Goal: Find specific page/section: Find specific page/section

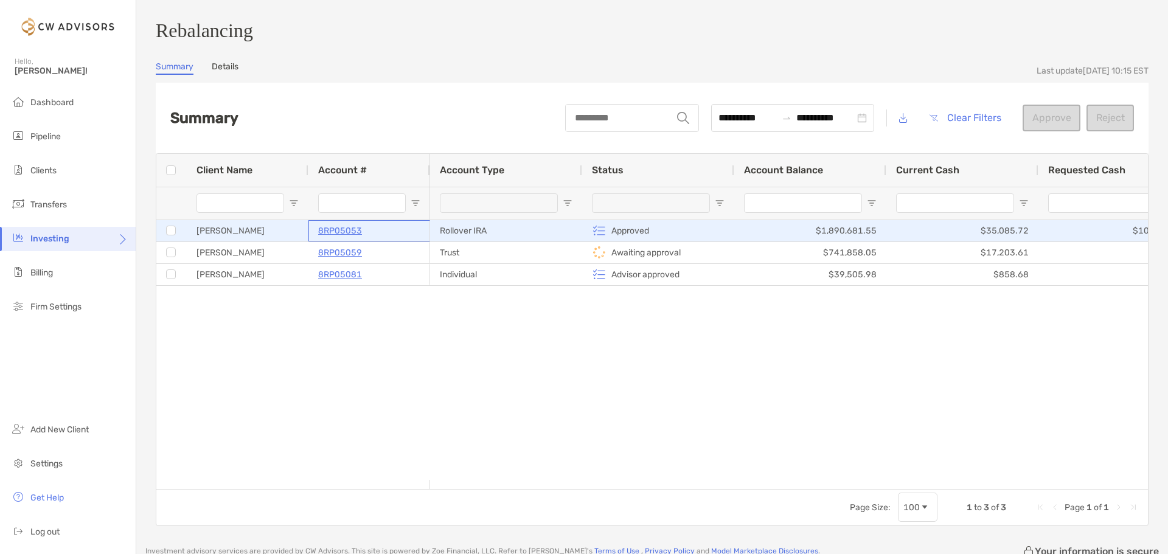
click at [352, 234] on p "8RP05053" at bounding box center [340, 230] width 44 height 15
click at [351, 236] on p "8RP05053" at bounding box center [340, 230] width 44 height 15
click at [346, 238] on p "8RP05053" at bounding box center [340, 230] width 44 height 15
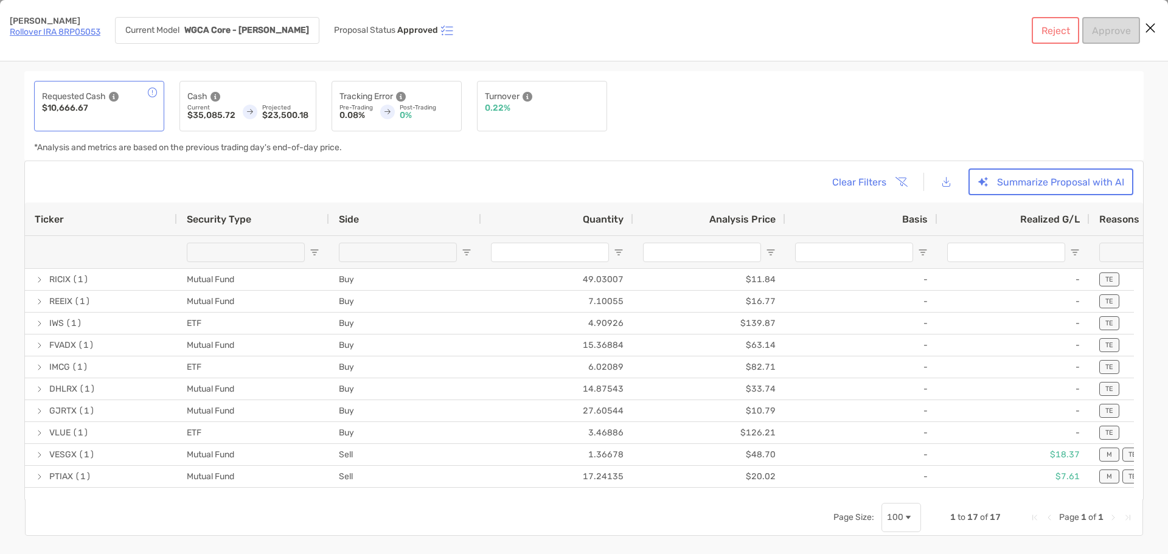
click at [88, 32] on link "Rollover IRA 8RP05053" at bounding box center [55, 32] width 91 height 10
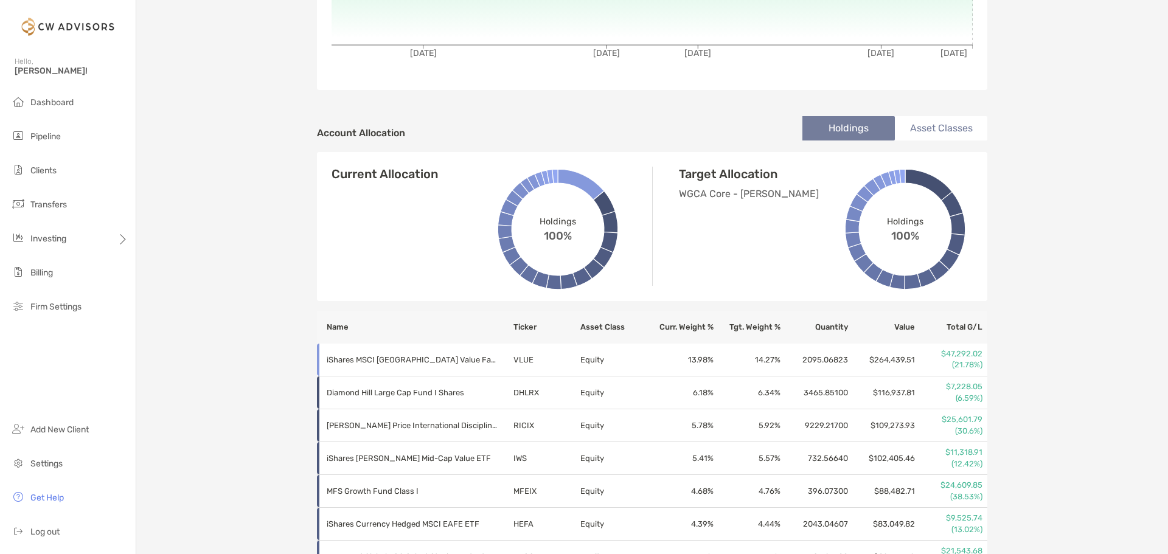
scroll to position [61, 0]
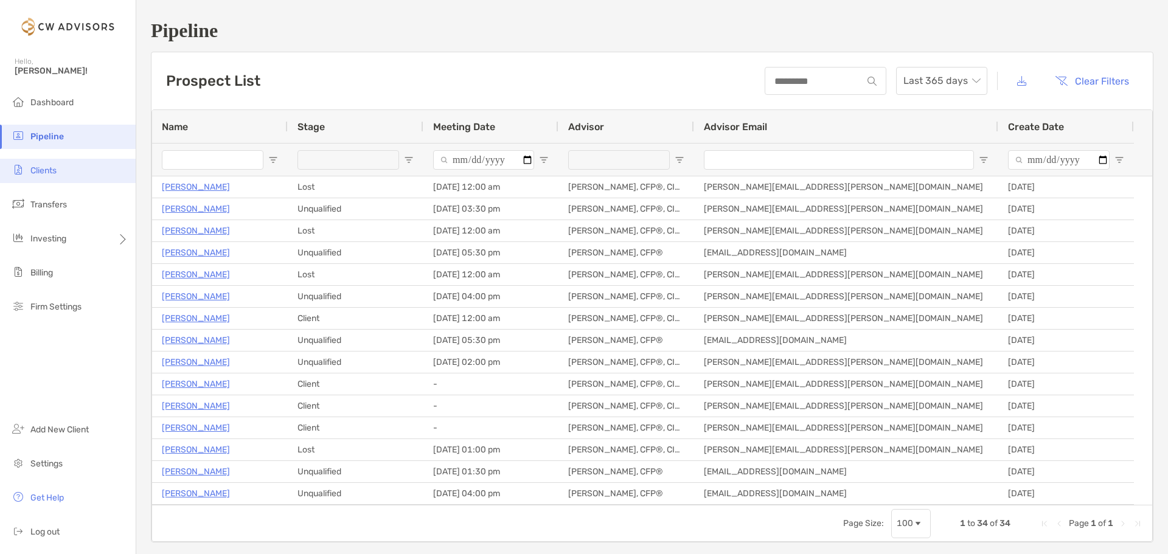
click at [87, 171] on li "Clients" at bounding box center [68, 171] width 136 height 24
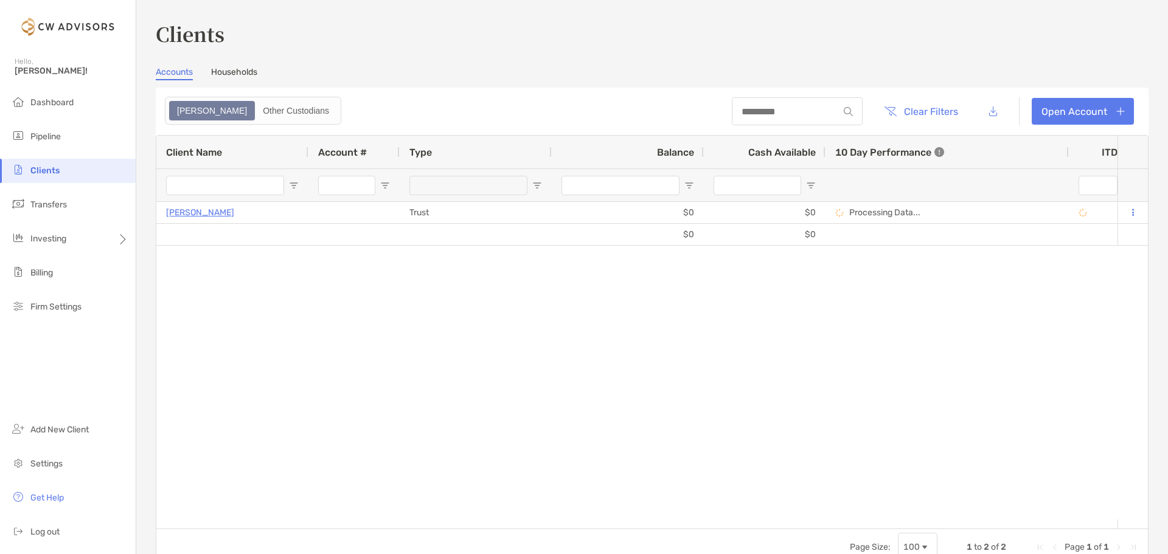
click at [205, 189] on input "Client Name Filter Input" at bounding box center [225, 185] width 118 height 19
click at [66, 104] on span "Dashboard" at bounding box center [51, 102] width 43 height 10
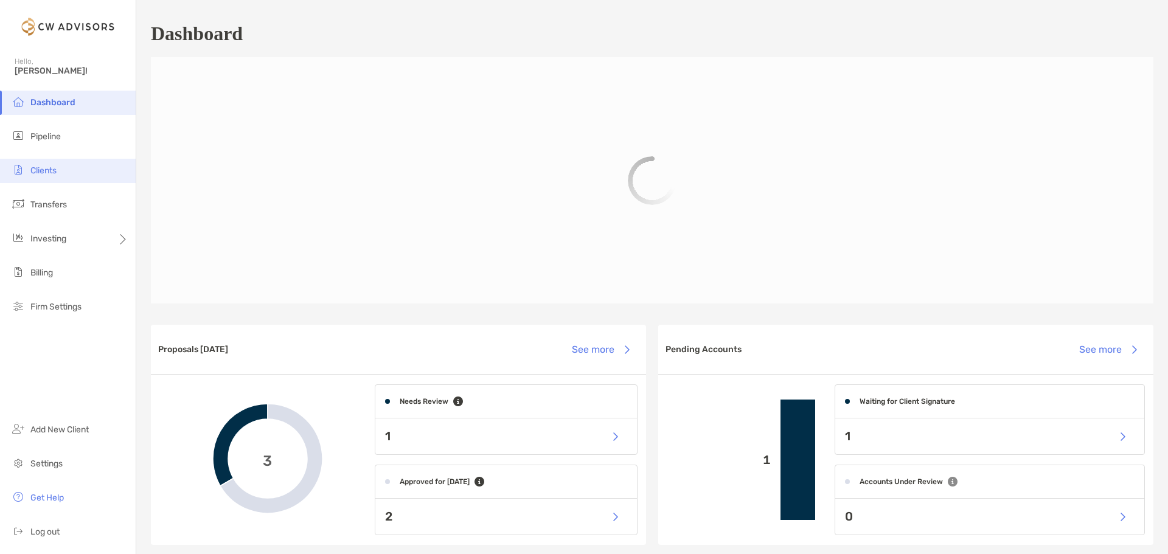
click at [72, 176] on li "Clients" at bounding box center [68, 171] width 136 height 24
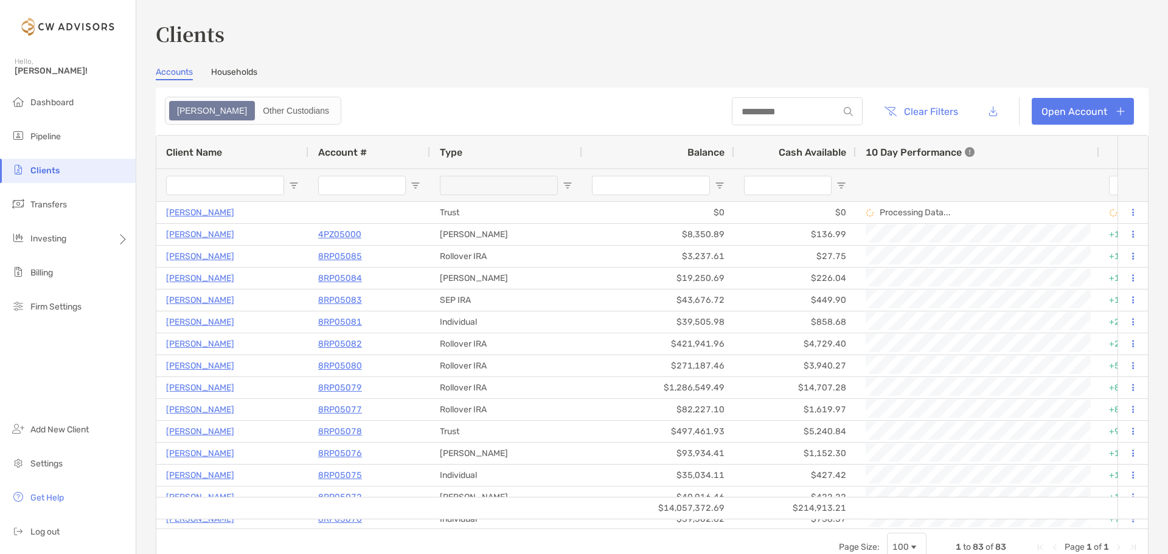
click at [266, 111] on div "Other Custodians" at bounding box center [296, 110] width 80 height 17
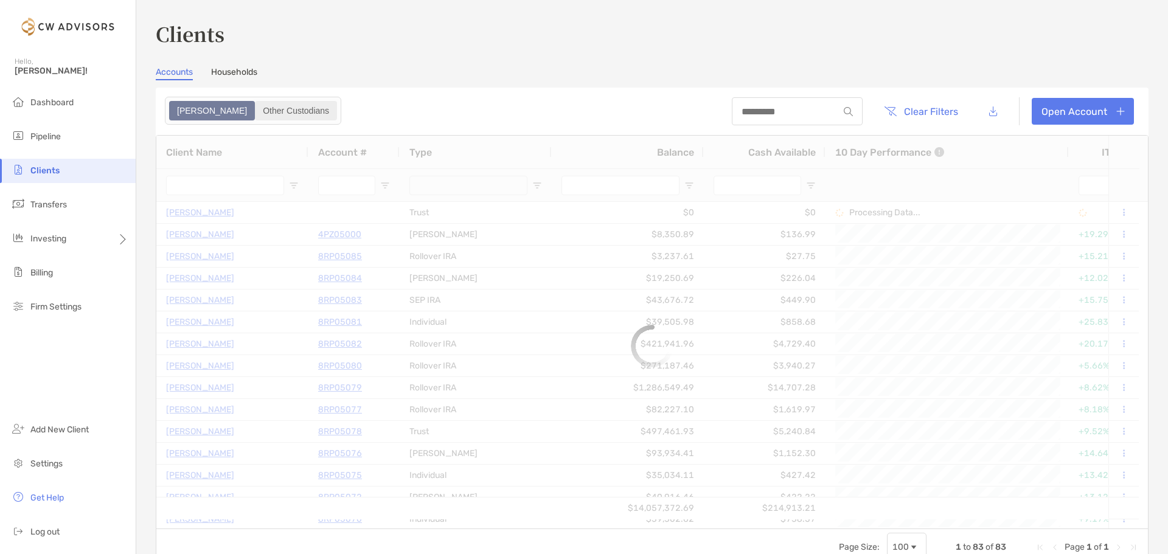
type input "**********"
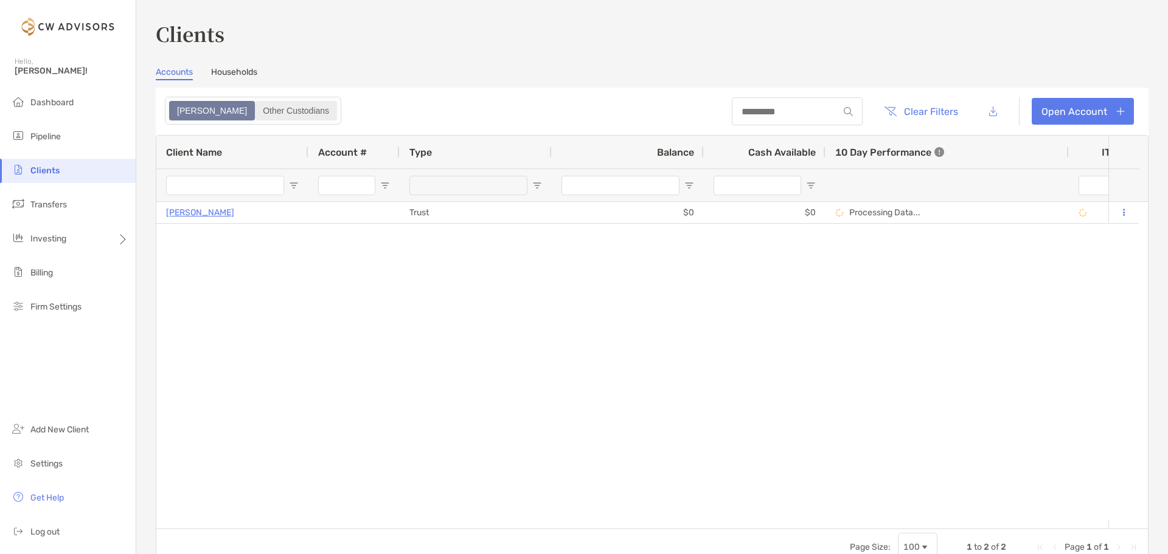
click at [256, 114] on div "Other Custodians" at bounding box center [296, 110] width 80 height 17
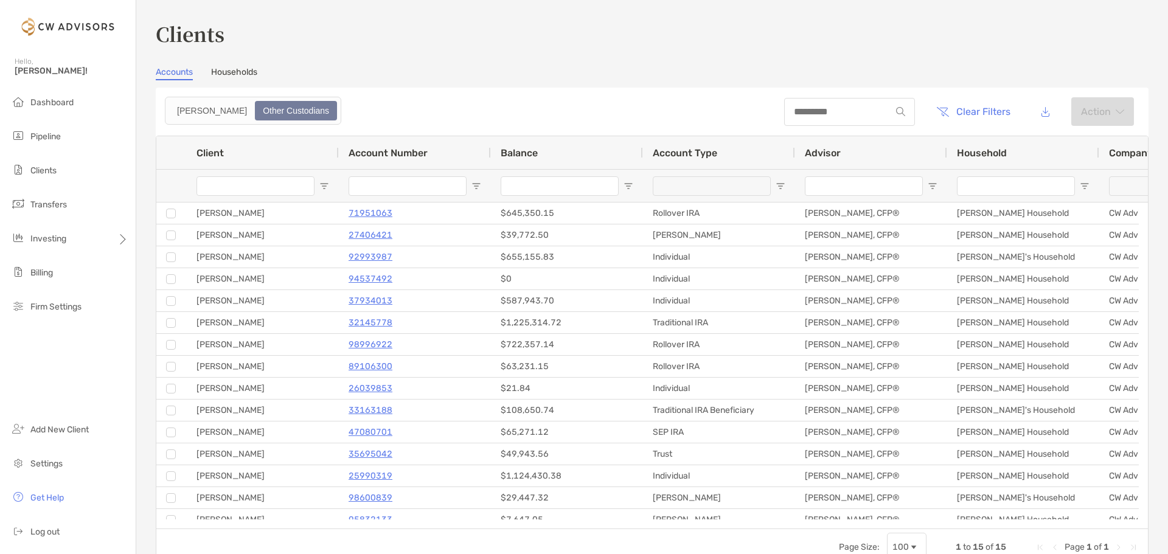
click at [241, 73] on link "Households" at bounding box center [234, 73] width 46 height 13
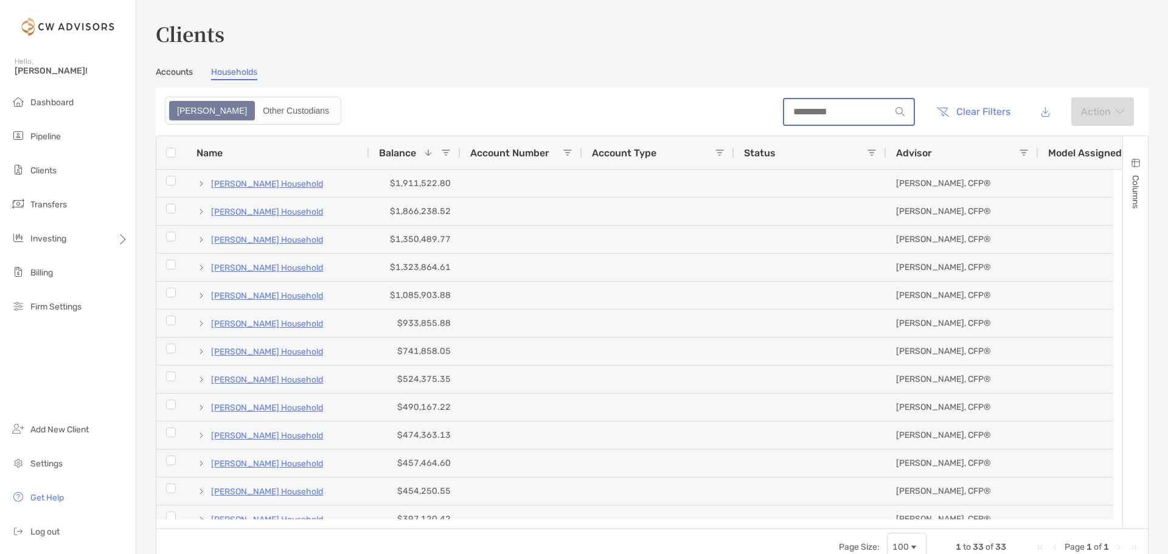
click at [806, 107] on input at bounding box center [837, 111] width 106 height 10
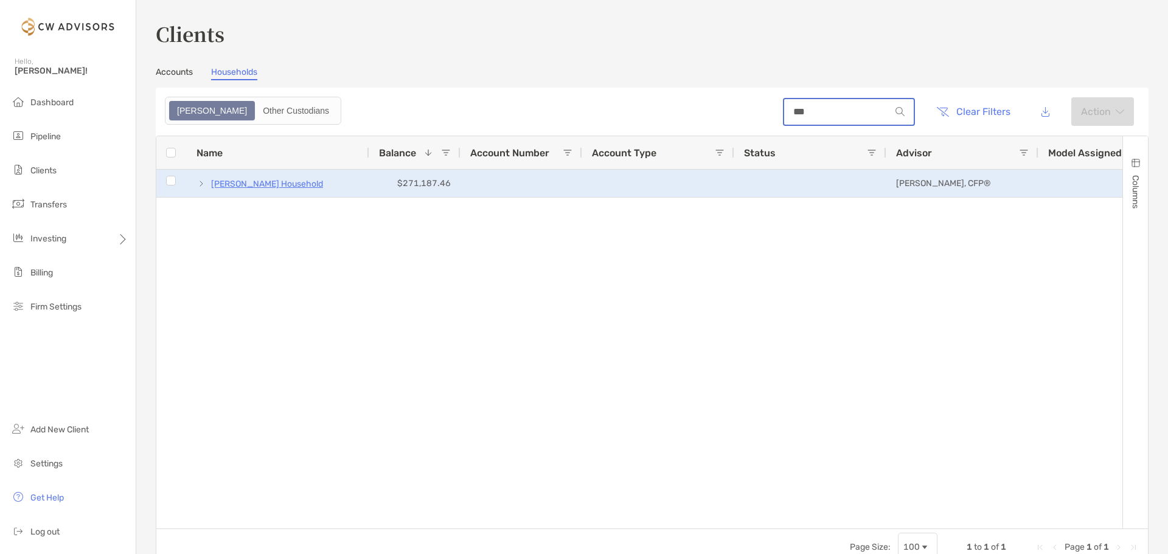
type input "***"
click at [282, 181] on p "Deborah Wetzel's Household" at bounding box center [267, 183] width 112 height 15
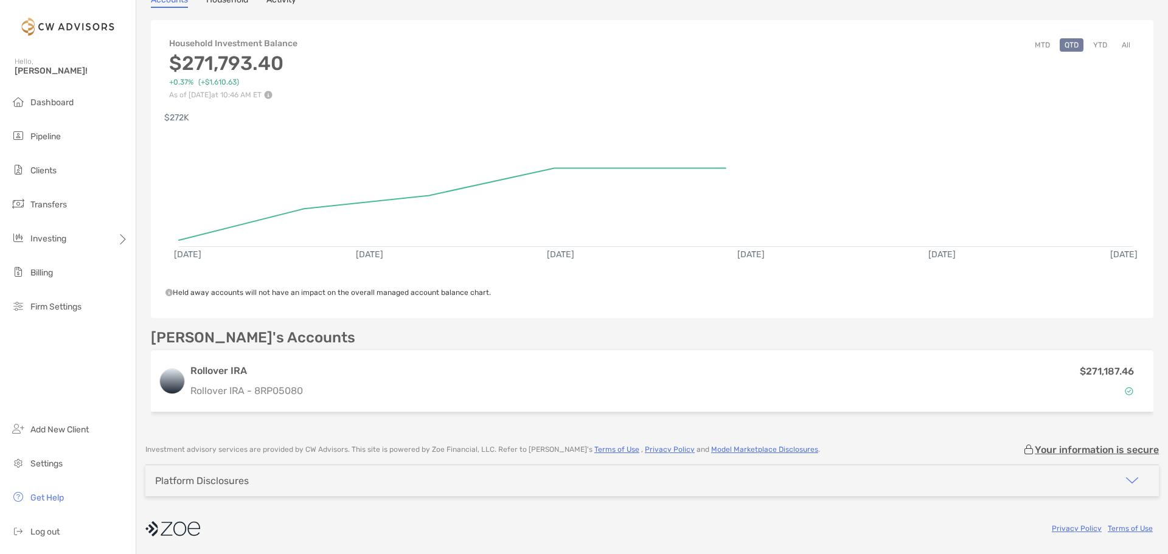
scroll to position [56, 0]
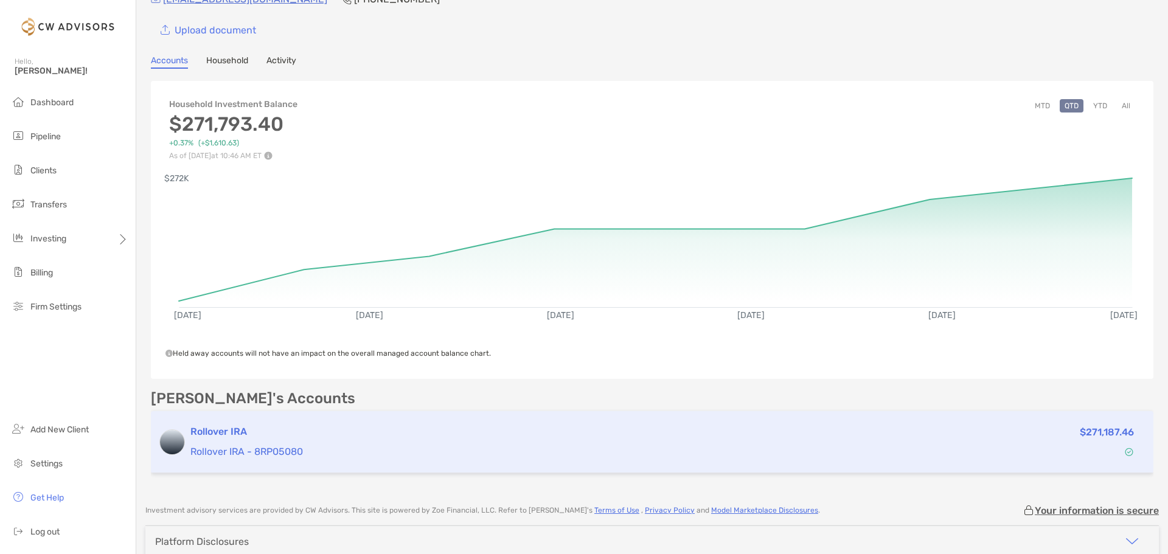
click at [230, 430] on h3 "Rollover IRA" at bounding box center [547, 432] width 715 height 15
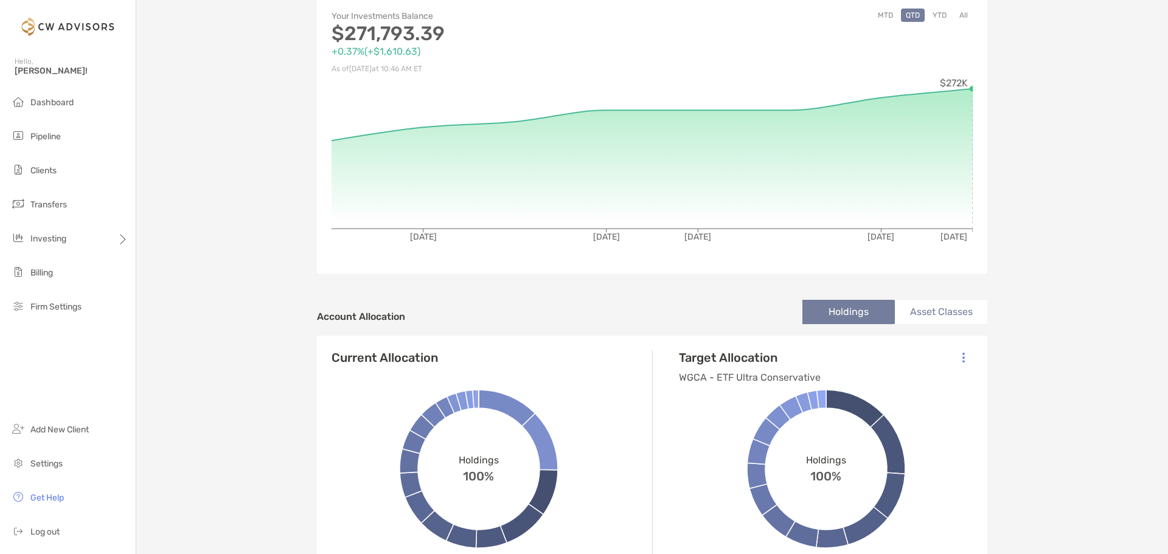
scroll to position [122, 0]
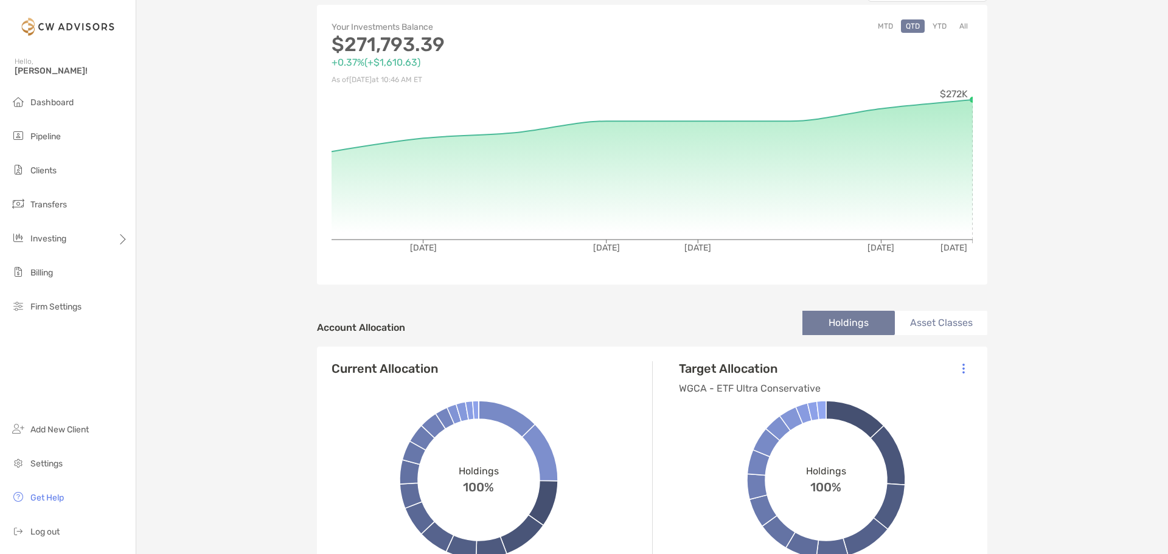
click at [930, 26] on button "YTD" at bounding box center [939, 25] width 24 height 13
